Goal: Navigation & Orientation: Find specific page/section

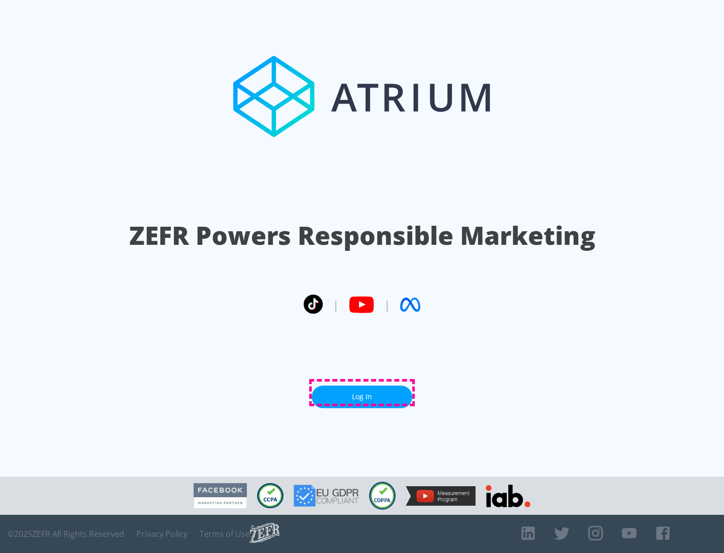
click at [362, 393] on link "Log In" at bounding box center [362, 397] width 101 height 23
